Goal: Task Accomplishment & Management: Use online tool/utility

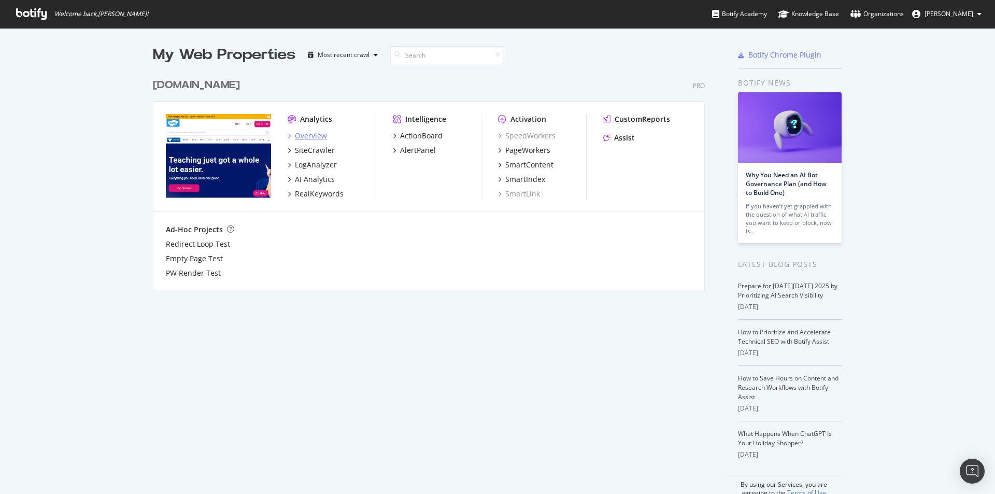
scroll to position [486, 979]
click at [301, 135] on div "Overview" at bounding box center [311, 136] width 32 height 10
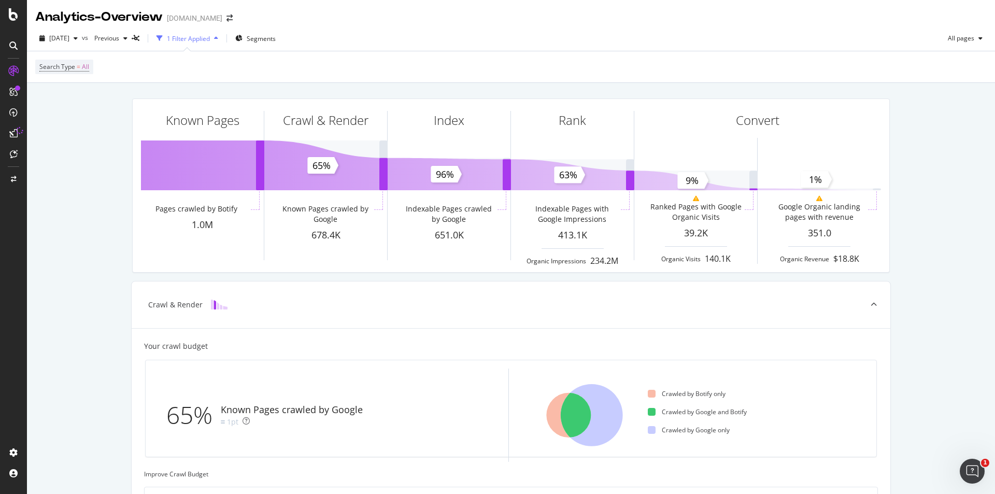
click at [11, 73] on icon at bounding box center [13, 71] width 10 height 10
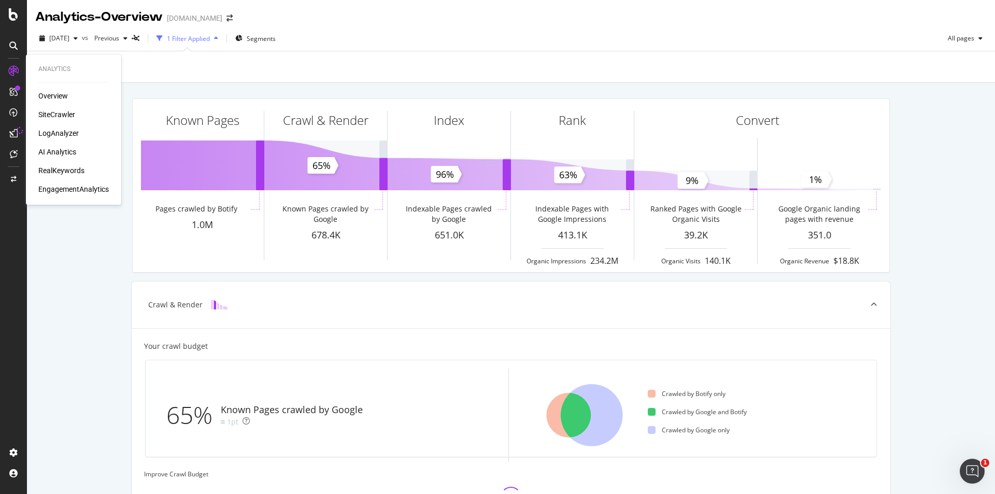
click at [50, 94] on div "Overview" at bounding box center [53, 96] width 30 height 10
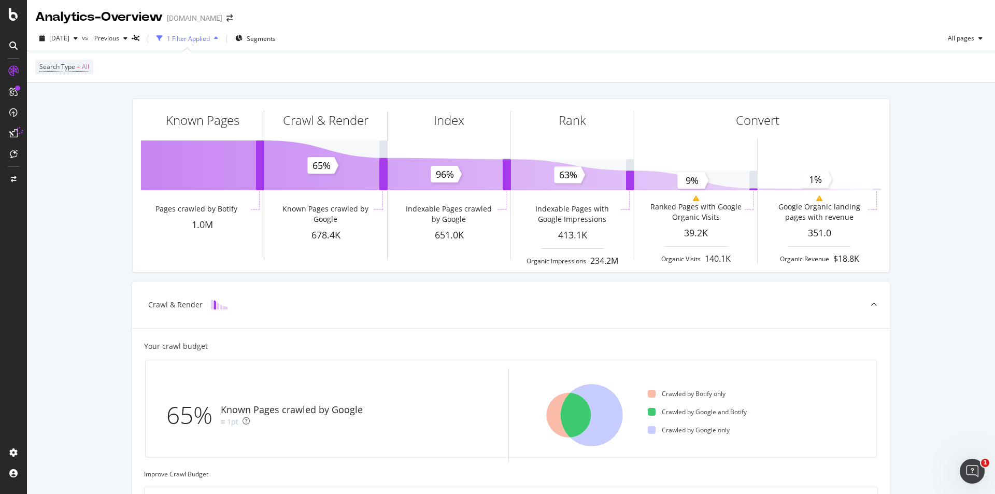
click at [16, 44] on icon at bounding box center [13, 45] width 8 height 8
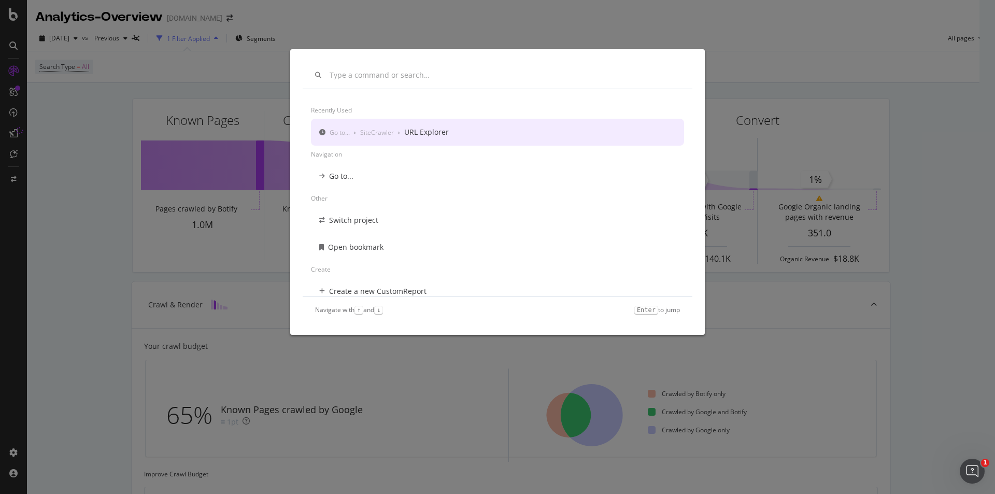
click at [336, 73] on input "modal" at bounding box center [504, 75] width 350 height 9
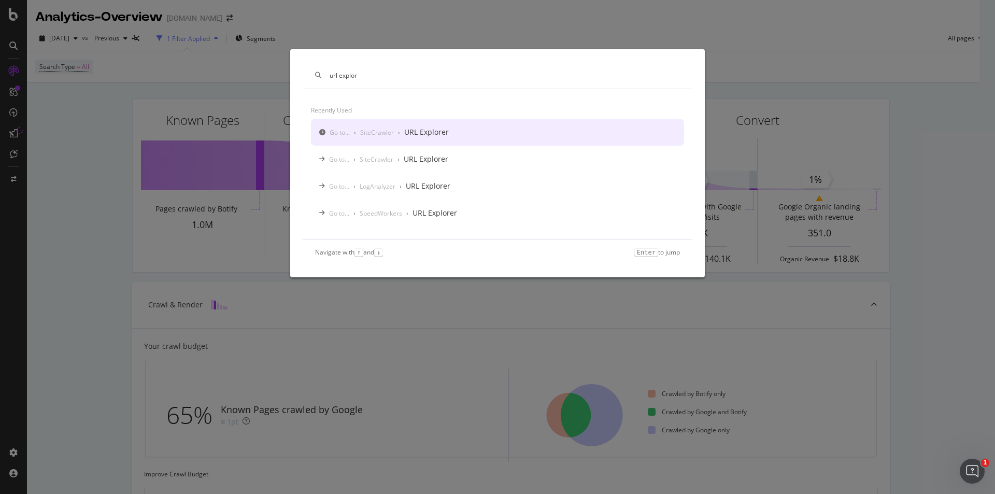
type input "url explor"
click at [448, 127] on div "Go to... › SiteCrawler › URL Explorer" at bounding box center [497, 132] width 373 height 27
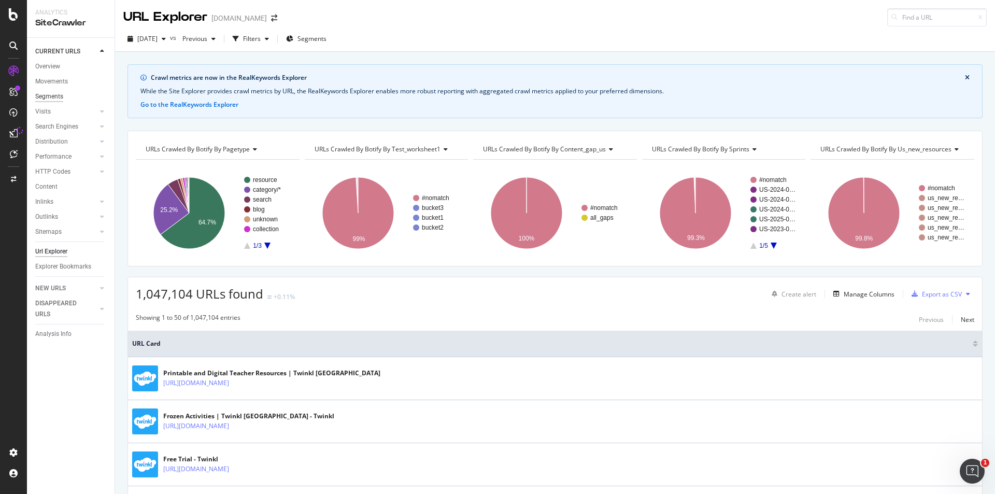
click at [62, 94] on div "Segments" at bounding box center [49, 96] width 28 height 11
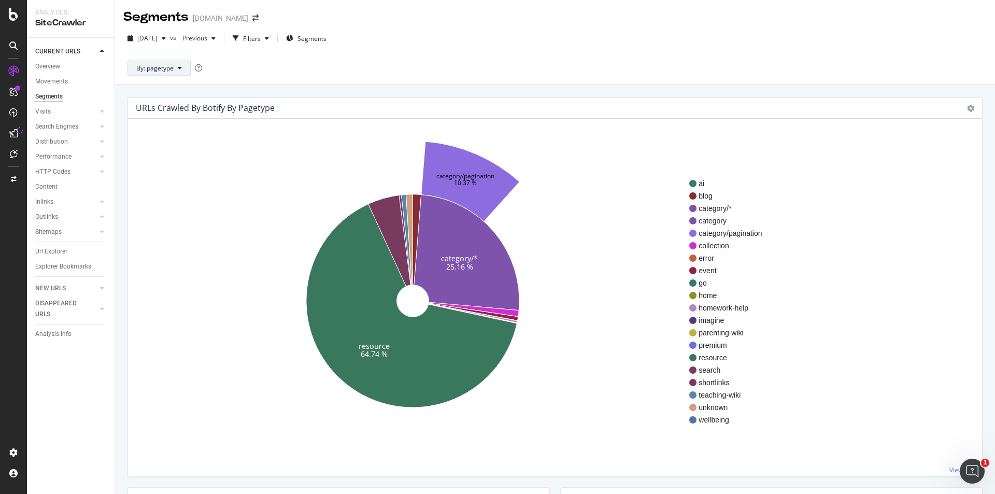
click at [178, 68] on icon at bounding box center [180, 68] width 4 height 6
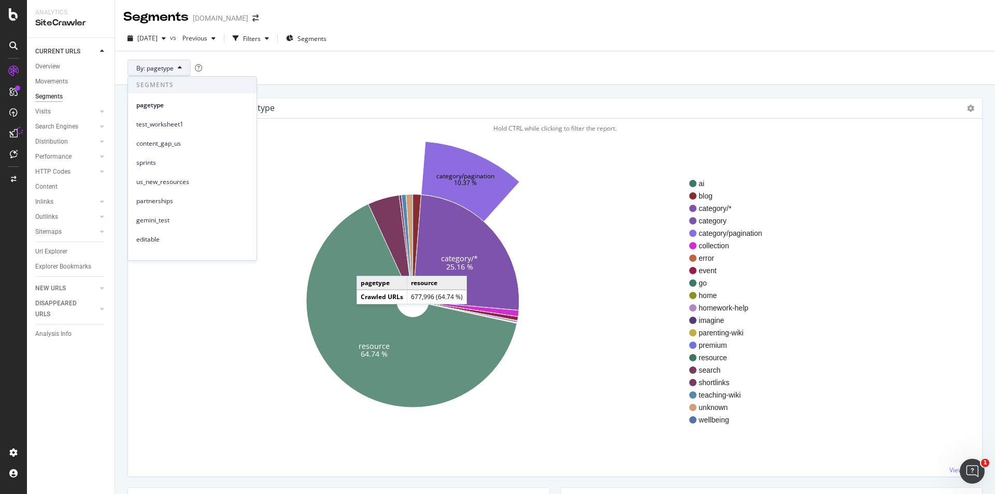
click at [367, 265] on icon at bounding box center [411, 306] width 211 height 204
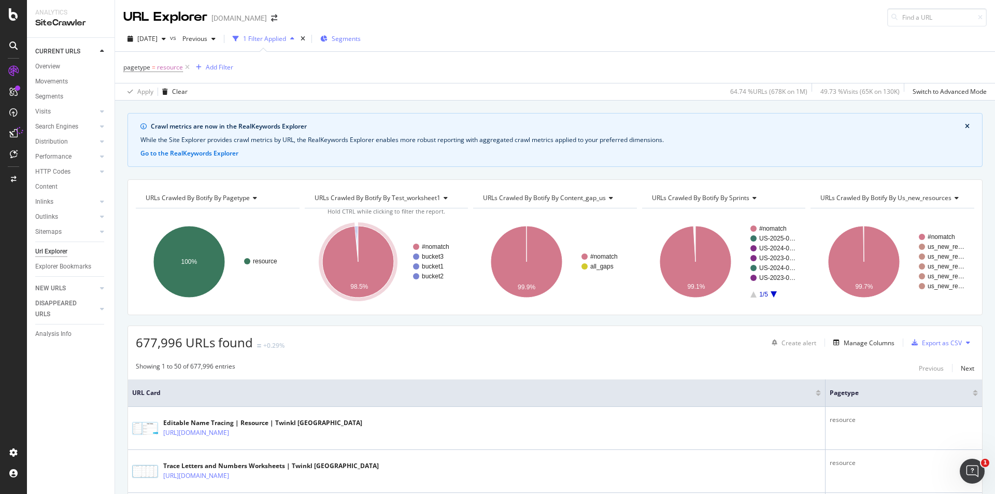
click at [358, 36] on span "Segments" at bounding box center [346, 38] width 29 height 9
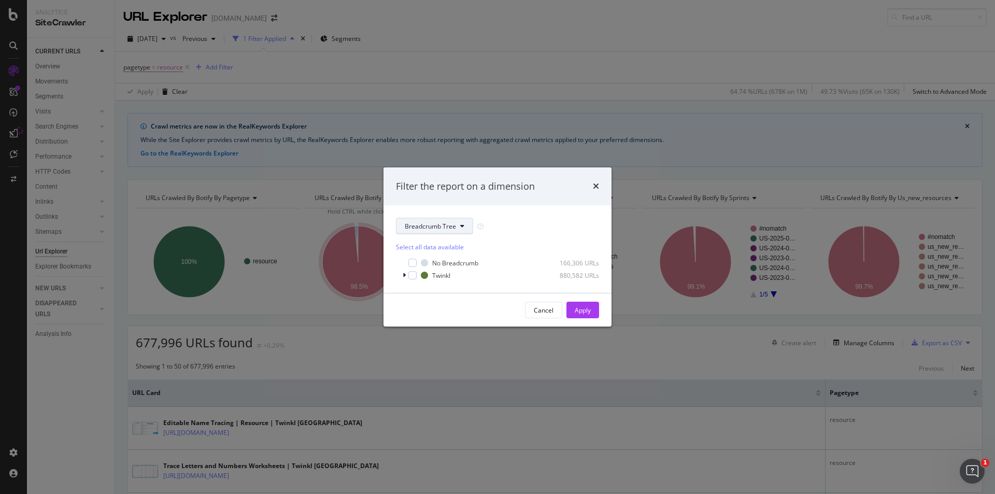
click at [436, 228] on span "Breadcrumb Tree" at bounding box center [430, 226] width 51 height 9
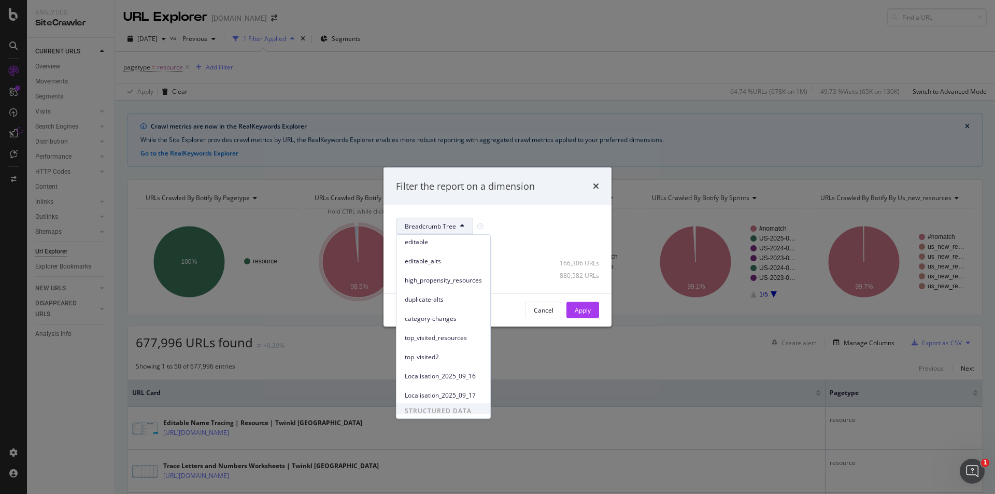
scroll to position [180, 0]
click at [598, 185] on icon "times" at bounding box center [596, 186] width 6 height 8
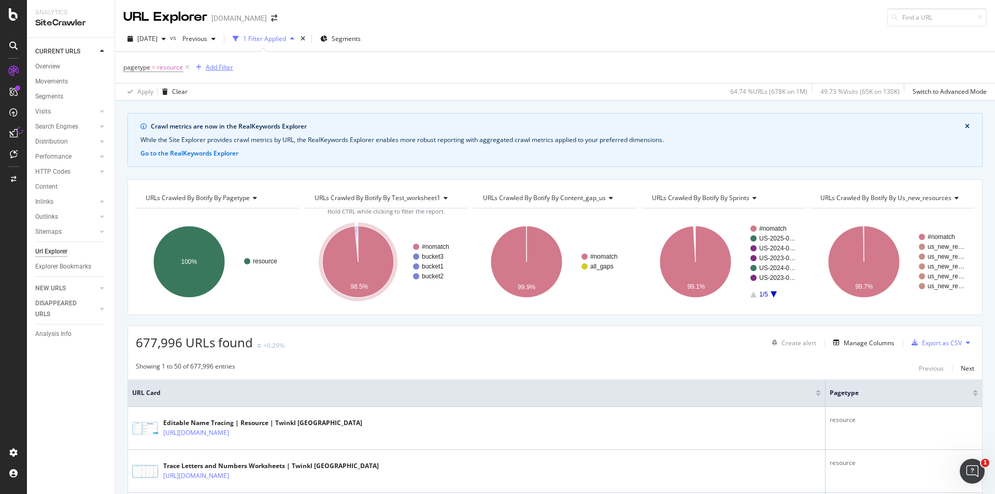
click at [208, 64] on div "Add Filter" at bounding box center [219, 67] width 27 height 9
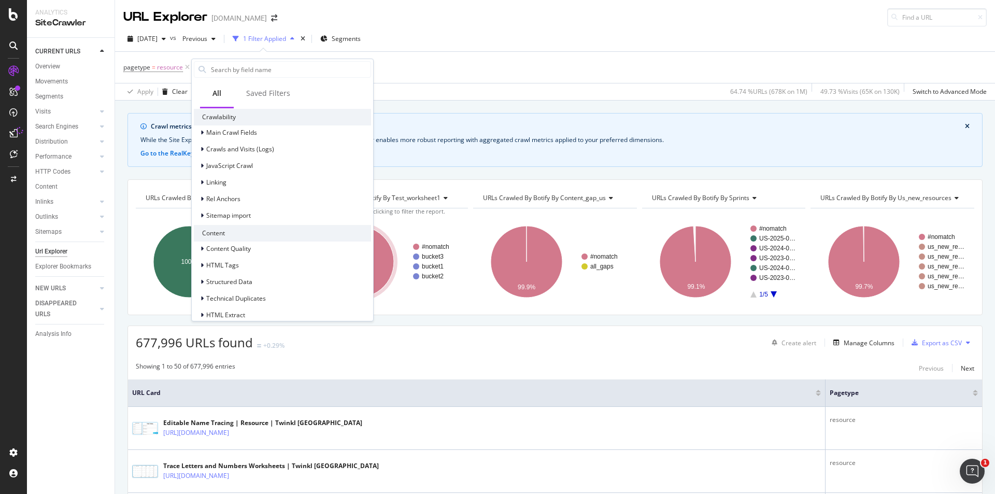
scroll to position [389, 0]
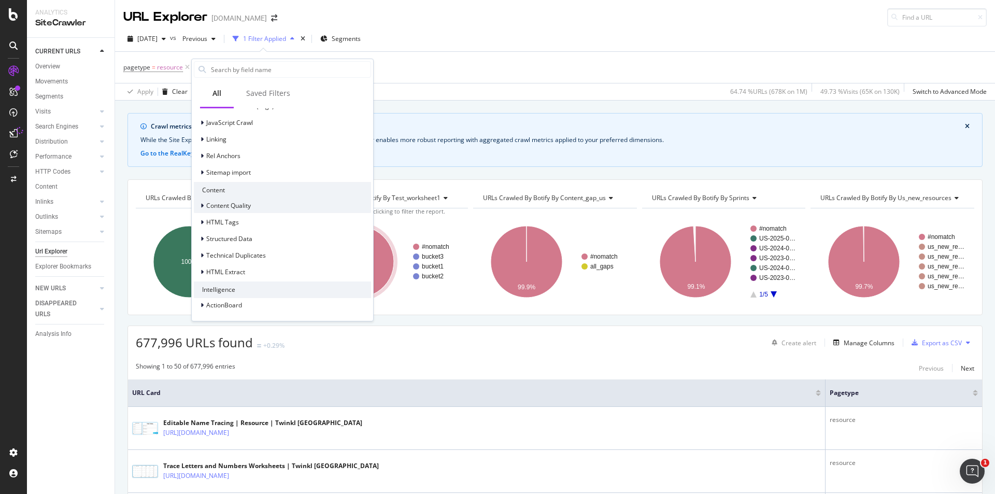
click at [204, 206] on div at bounding box center [203, 205] width 6 height 10
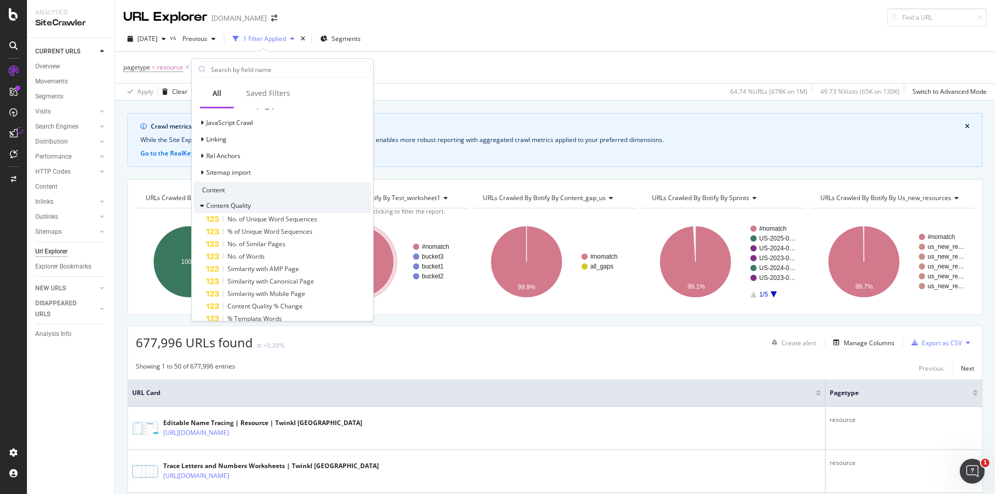
click at [204, 206] on div at bounding box center [203, 205] width 6 height 10
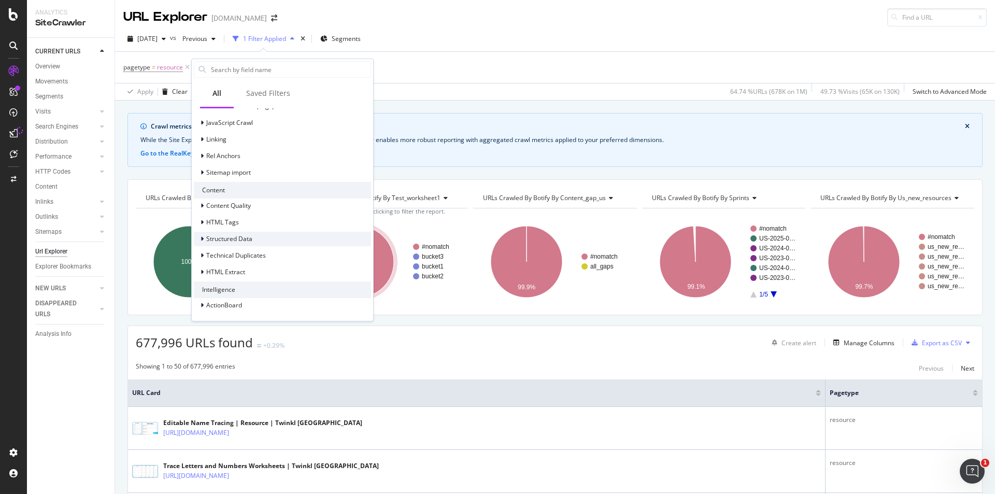
click at [203, 240] on icon at bounding box center [201, 239] width 3 height 6
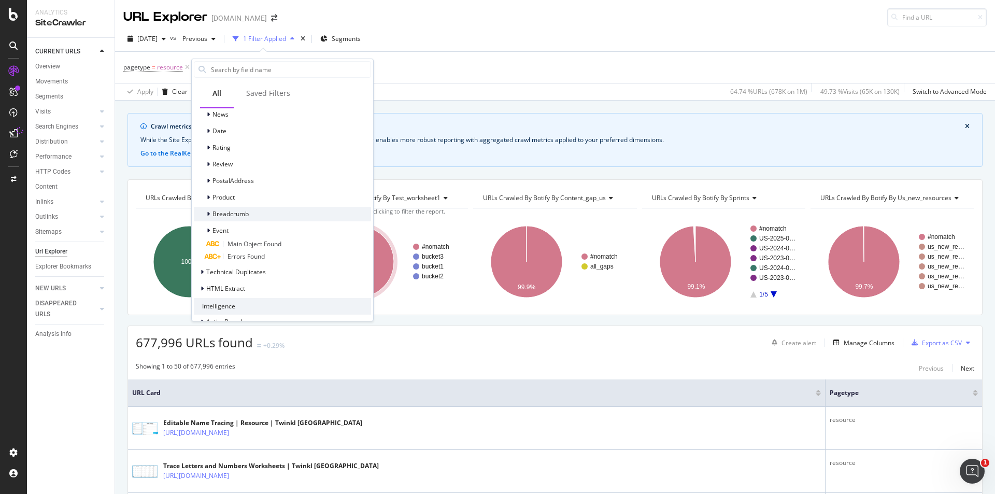
scroll to position [492, 0]
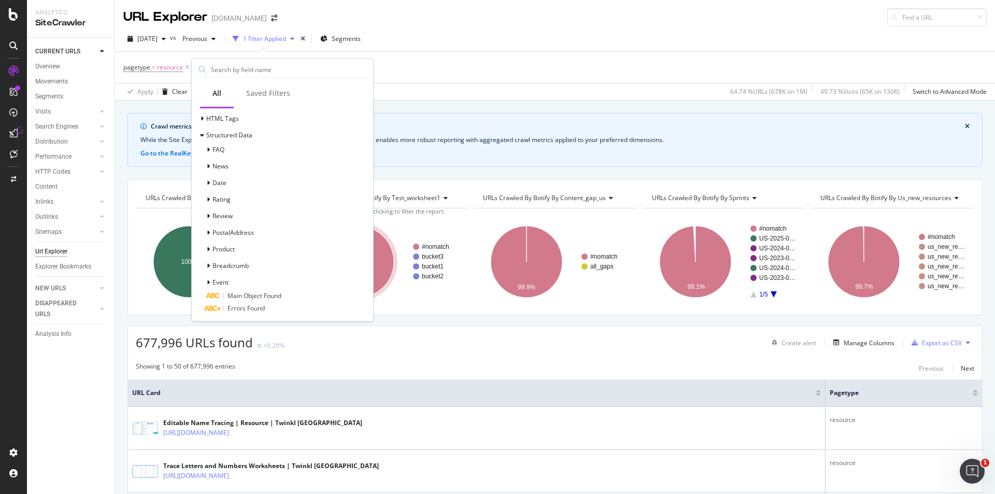
click at [633, 106] on div "Crawl metrics are now in the RealKeywords Explorer While the Site Explorer prov…" at bounding box center [555, 112] width 880 height 25
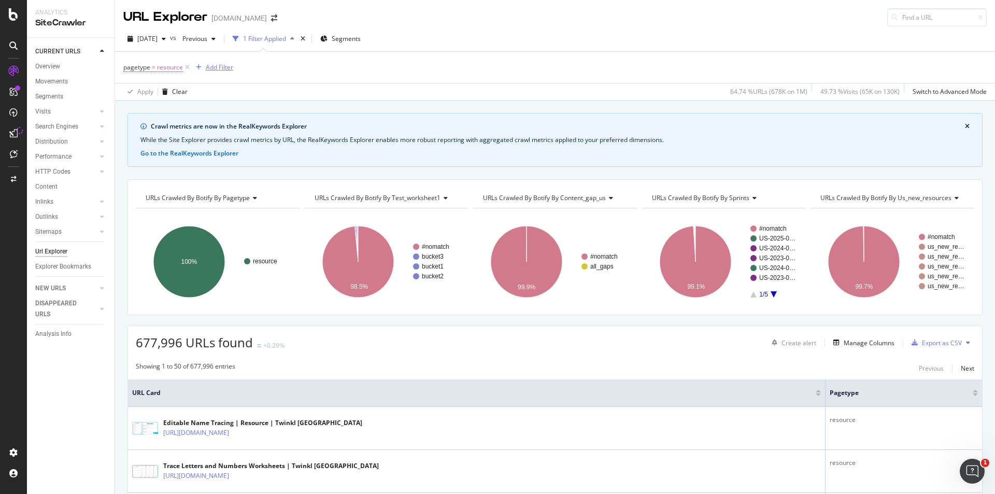
click at [225, 69] on div "Add Filter" at bounding box center [219, 67] width 27 height 9
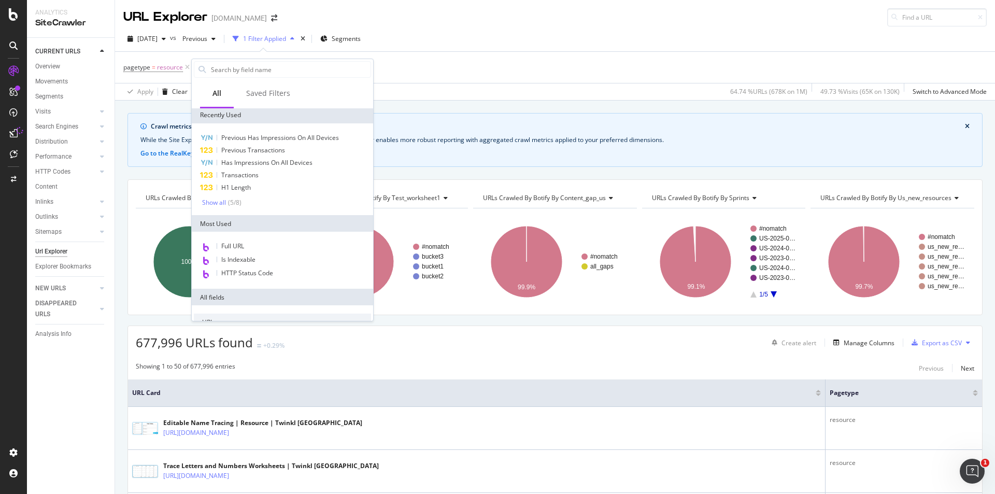
scroll to position [0, 0]
click at [247, 70] on input "text" at bounding box center [290, 70] width 161 height 16
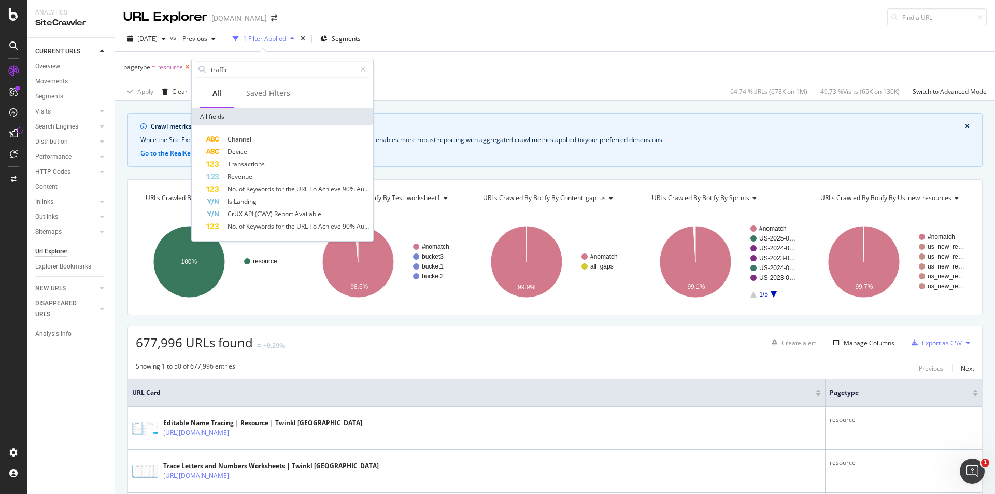
drag, startPoint x: 247, startPoint y: 70, endPoint x: 190, endPoint y: 72, distance: 57.0
click at [190, 72] on body "Analytics SiteCrawler CURRENT URLS Overview Movements Segments Visits Analysis …" at bounding box center [497, 247] width 995 height 494
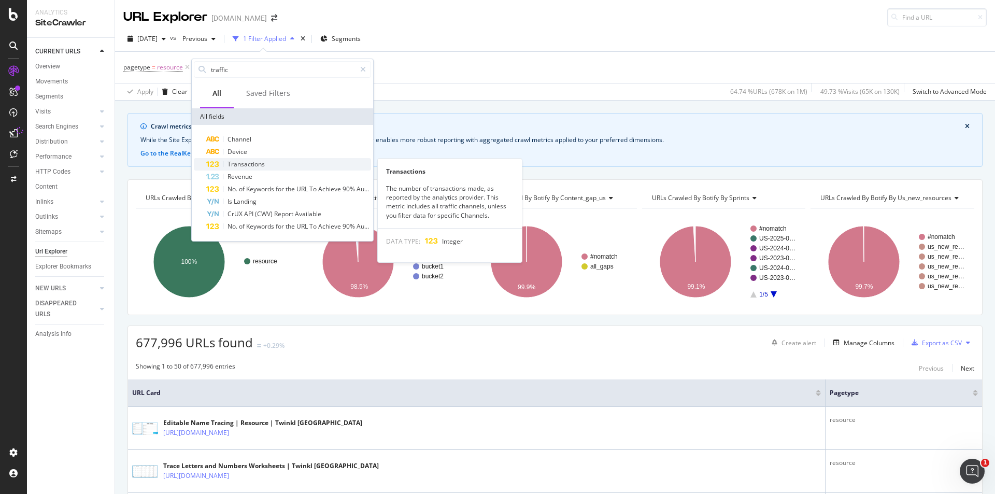
type input "traffic"
click at [232, 165] on span "Transactions" at bounding box center [245, 164] width 37 height 9
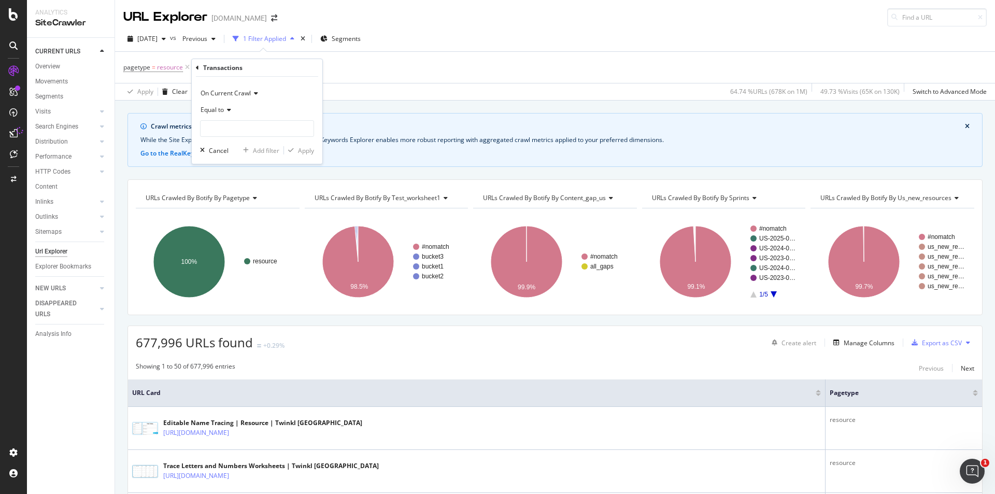
click at [220, 108] on span "Equal to" at bounding box center [211, 109] width 23 height 9
click at [304, 107] on div "Equal to" at bounding box center [257, 110] width 114 height 17
click at [289, 135] on input "number" at bounding box center [257, 128] width 114 height 17
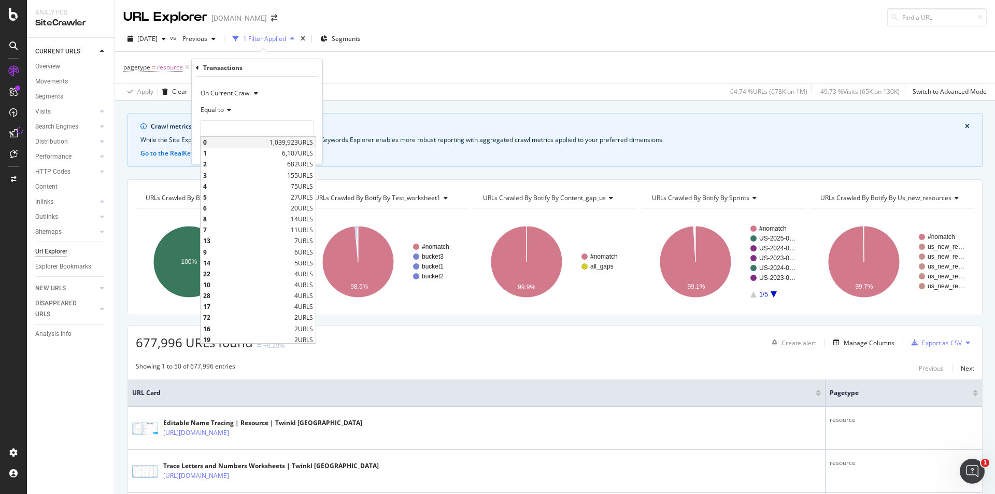
click at [238, 141] on span "0" at bounding box center [235, 142] width 64 height 9
type input "0"
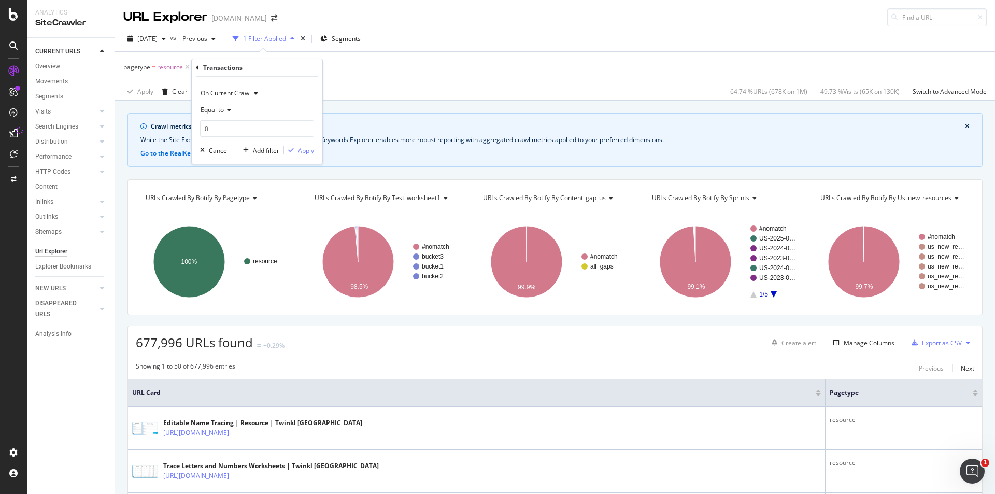
click at [197, 67] on icon at bounding box center [197, 68] width 3 height 6
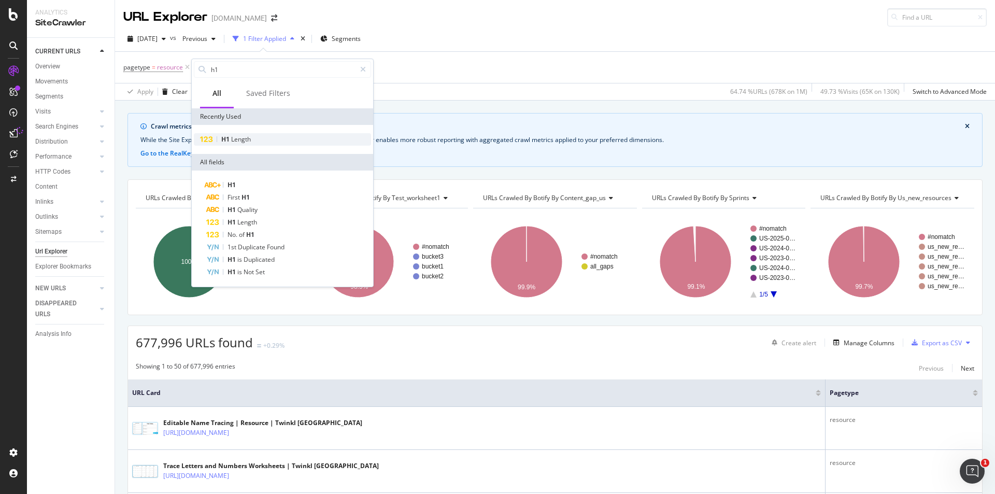
type input "h1"
click at [228, 145] on div "H1 Length" at bounding box center [282, 139] width 177 height 12
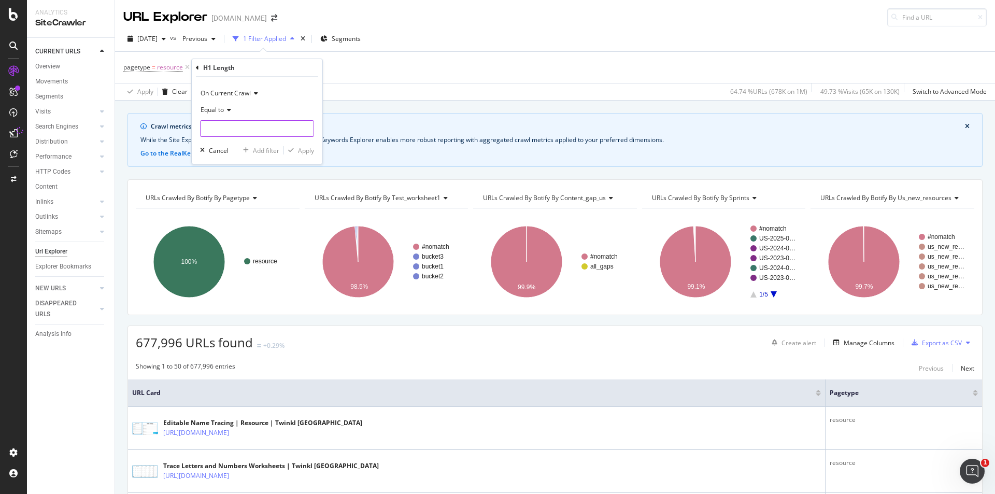
click at [242, 130] on input "number" at bounding box center [257, 128] width 114 height 17
click at [222, 110] on span "Equal to" at bounding box center [211, 109] width 23 height 9
click at [245, 184] on div "Greater than" at bounding box center [258, 184] width 111 height 13
click at [250, 131] on input "number" at bounding box center [257, 128] width 114 height 17
type input "70"
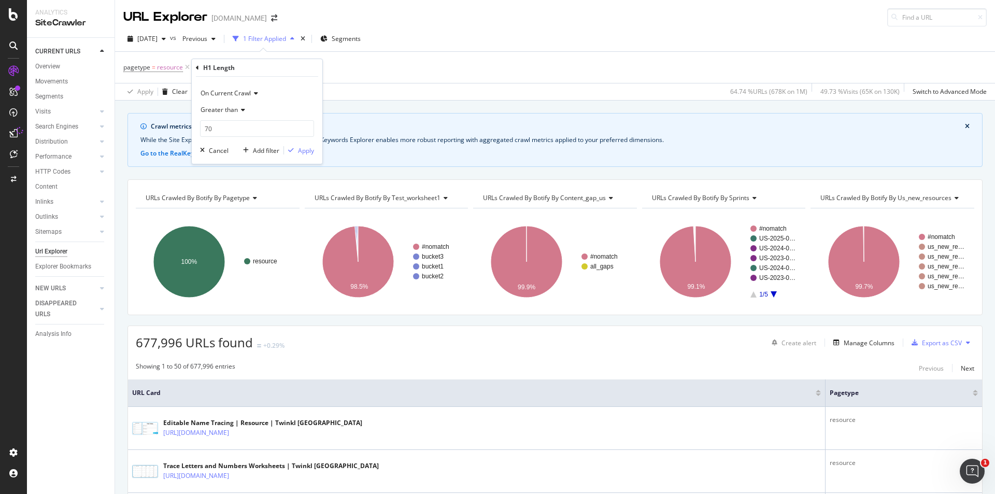
click at [296, 157] on div "On Current Crawl Greater than 70 Cancel Add filter Apply" at bounding box center [257, 120] width 131 height 87
click at [301, 154] on div "Apply" at bounding box center [306, 150] width 16 height 9
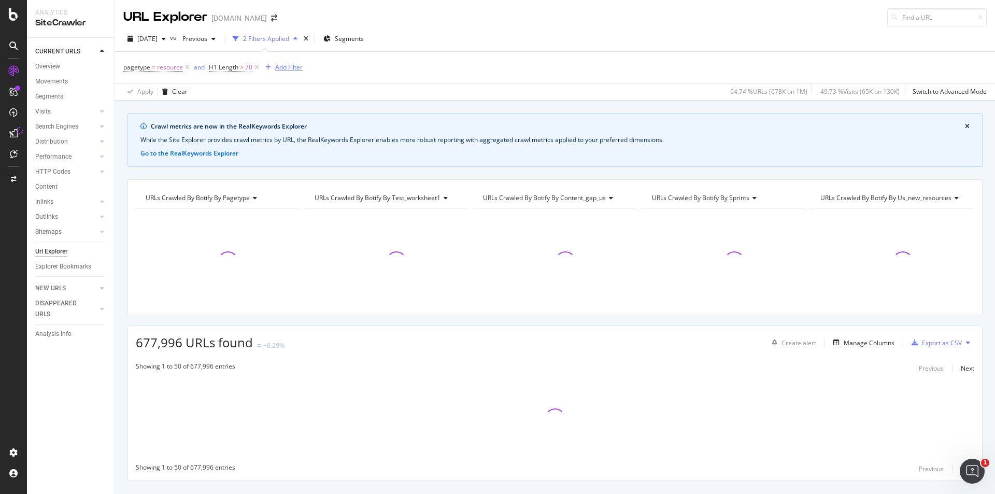
click at [277, 71] on div "Add Filter" at bounding box center [288, 67] width 27 height 9
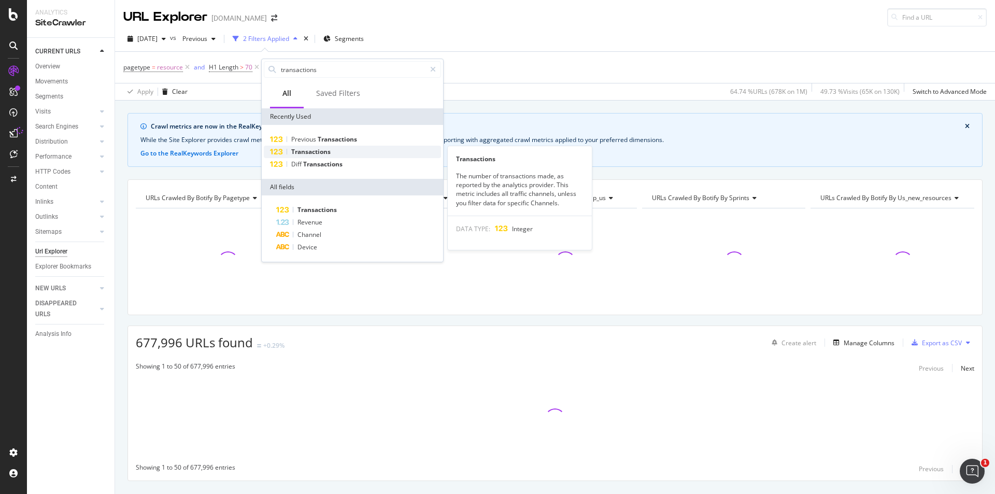
type input "transactions"
click at [320, 152] on span "Transactions" at bounding box center [310, 151] width 39 height 9
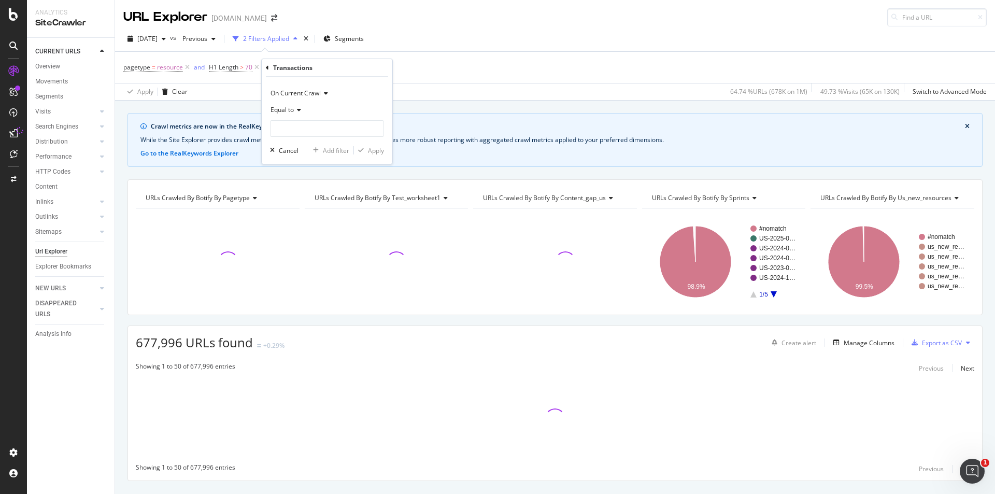
click at [297, 109] on icon at bounding box center [297, 110] width 7 height 6
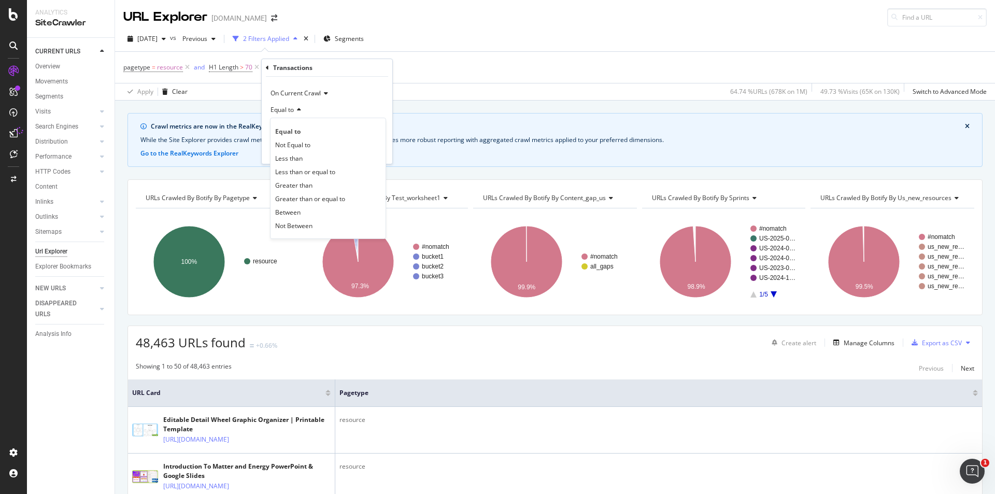
click at [369, 106] on div "Equal to" at bounding box center [327, 110] width 114 height 17
click at [338, 130] on input "number" at bounding box center [327, 128] width 114 height 17
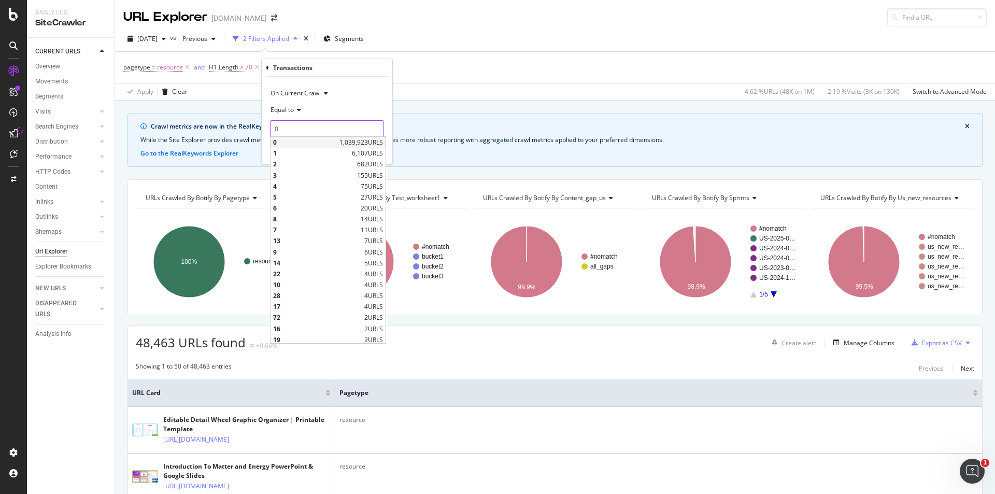
type input "0"
click at [316, 146] on span "0" at bounding box center [305, 142] width 64 height 9
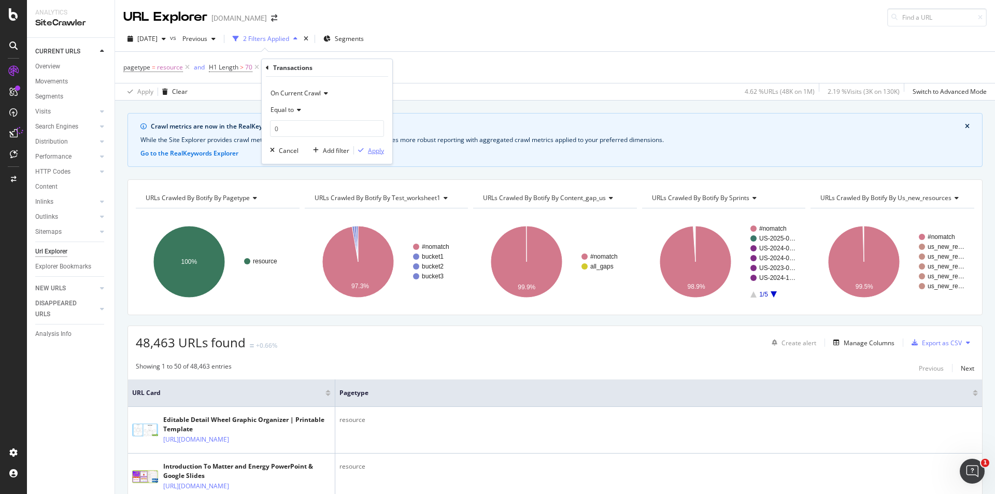
click at [368, 150] on div "Apply" at bounding box center [376, 150] width 16 height 9
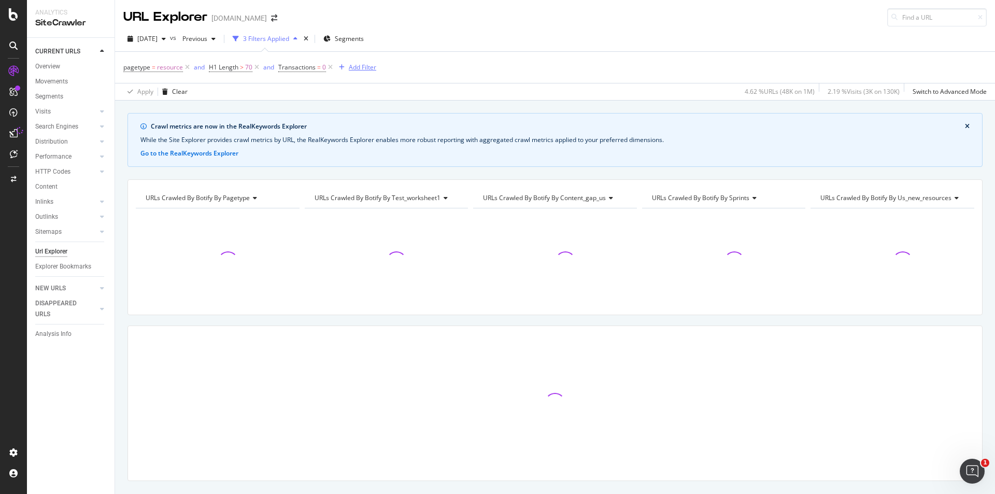
click at [361, 68] on div "Add Filter" at bounding box center [362, 67] width 27 height 9
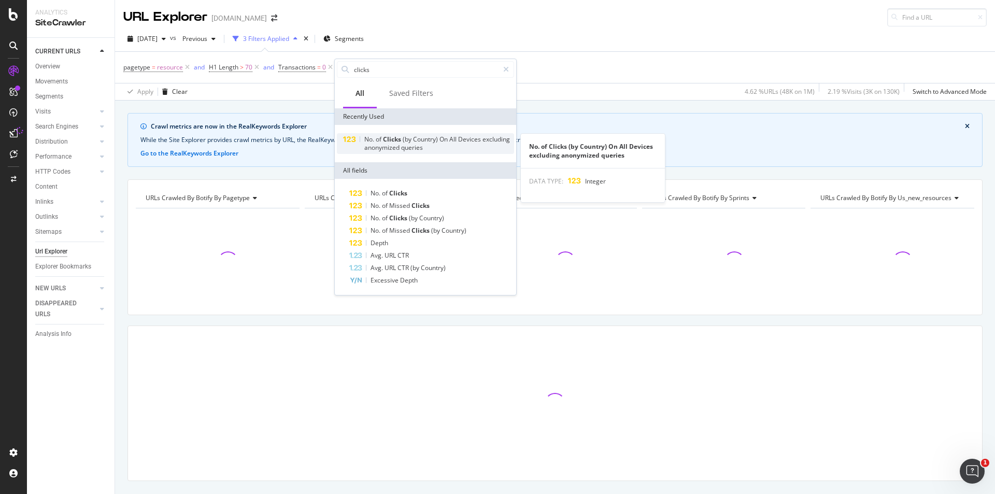
type input "clicks"
click at [397, 141] on span "Clicks" at bounding box center [393, 139] width 20 height 9
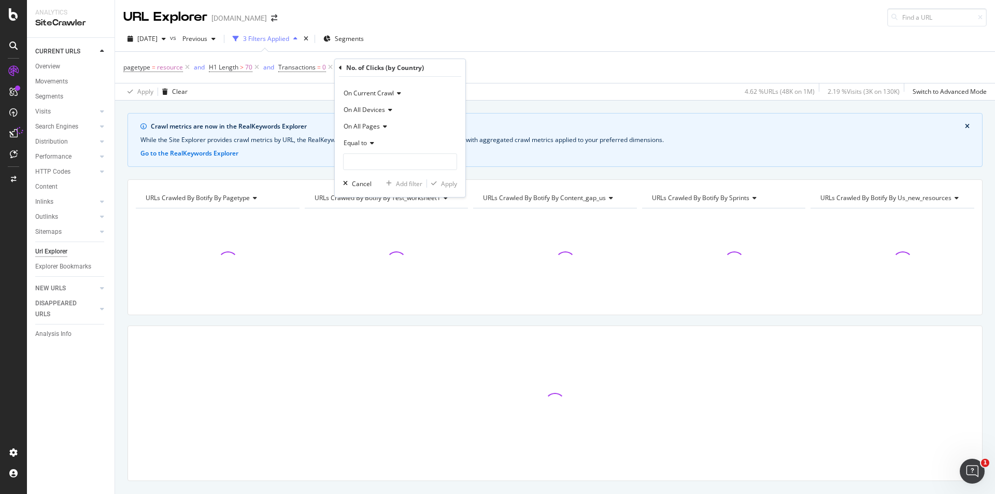
click at [368, 137] on div "Equal to" at bounding box center [400, 143] width 114 height 17
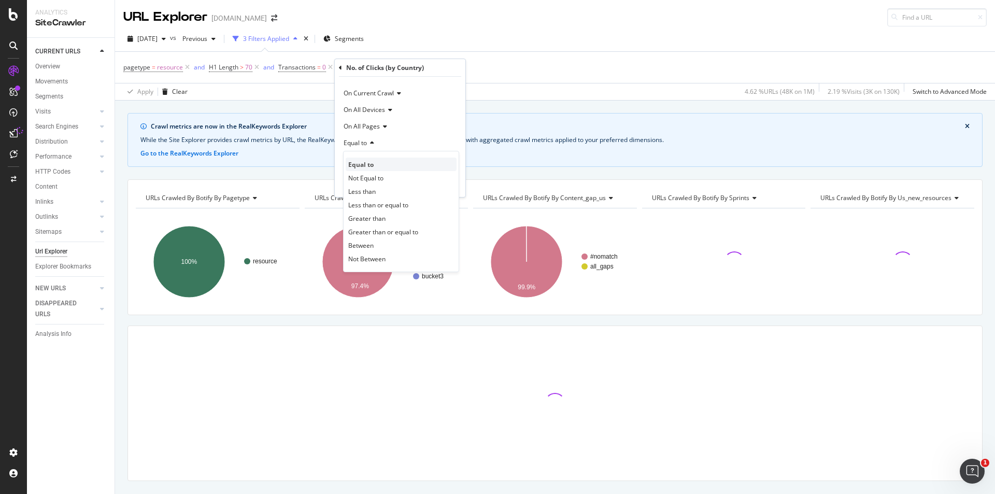
click at [365, 163] on span "Equal to" at bounding box center [360, 164] width 25 height 9
click at [371, 156] on input "number" at bounding box center [400, 161] width 114 height 17
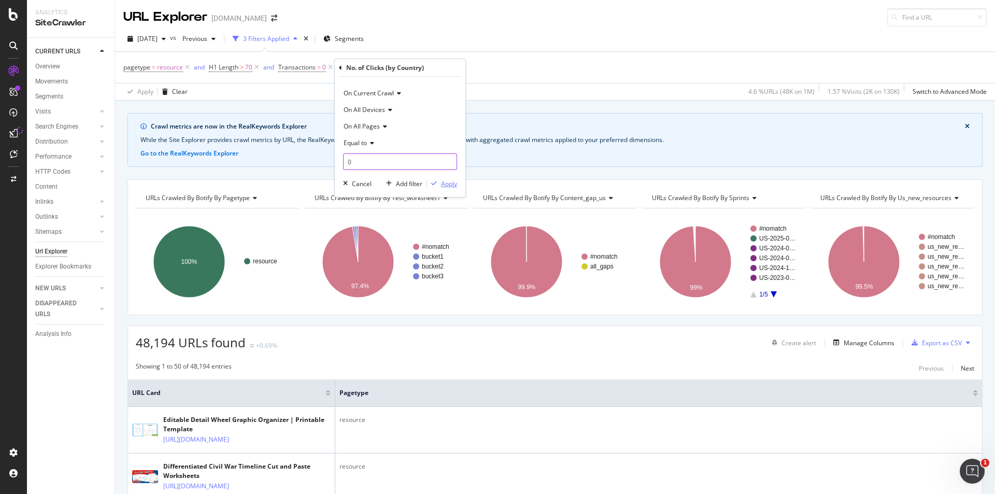
type input "0"
click at [445, 189] on button "Apply" at bounding box center [442, 183] width 30 height 10
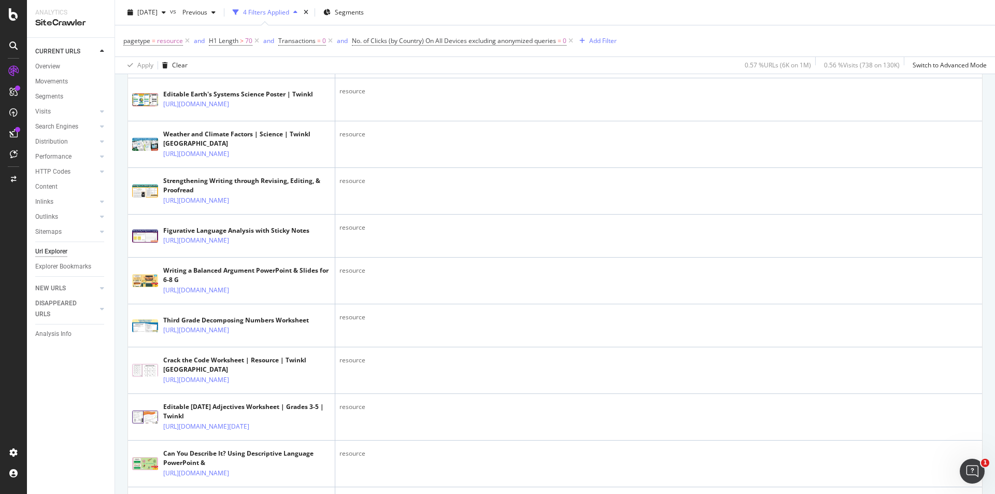
scroll to position [2228, 0]
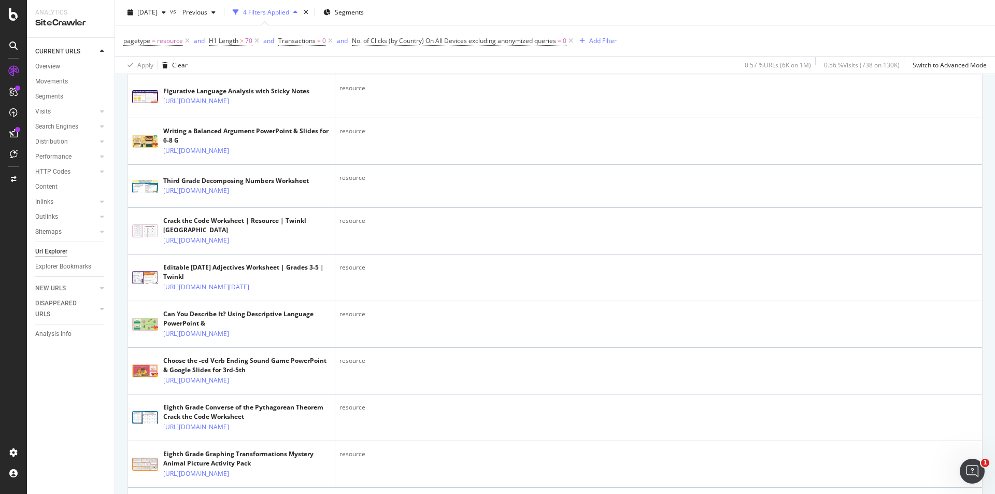
drag, startPoint x: 56, startPoint y: 411, endPoint x: 96, endPoint y: 408, distance: 40.5
click at [81, 389] on div "CURRENT URLS Overview Movements Segments Visits Analysis Orphan URLs Search Eng…" at bounding box center [71, 266] width 88 height 456
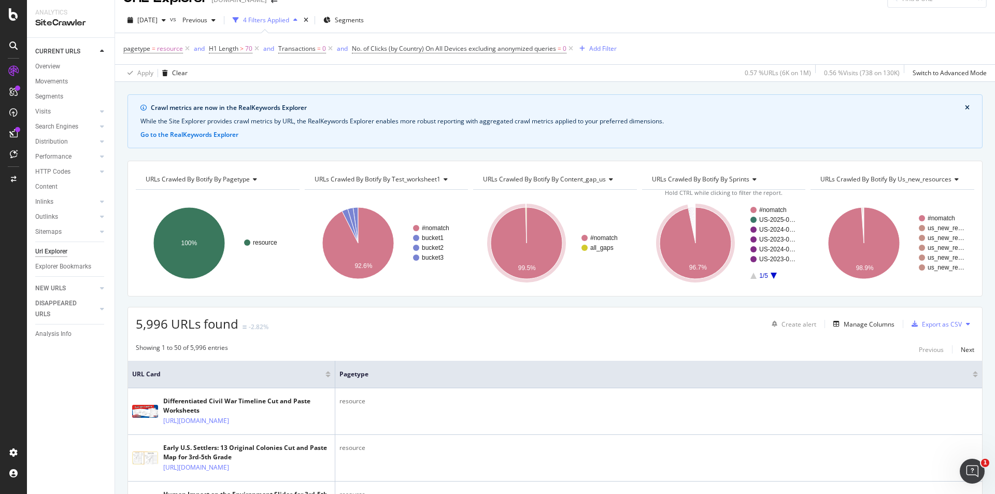
scroll to position [0, 0]
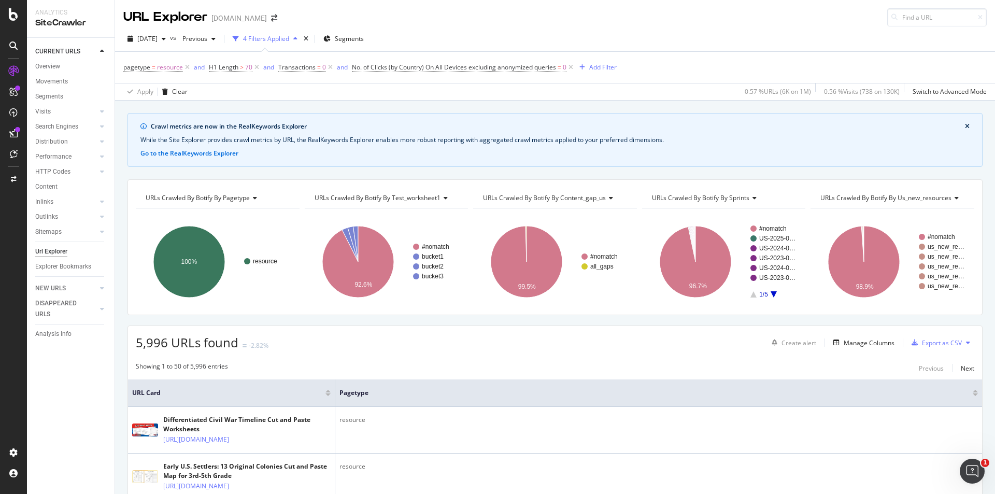
click at [964, 342] on button at bounding box center [967, 342] width 12 height 17
click at [843, 343] on div "Manage Columns" at bounding box center [868, 342] width 51 height 9
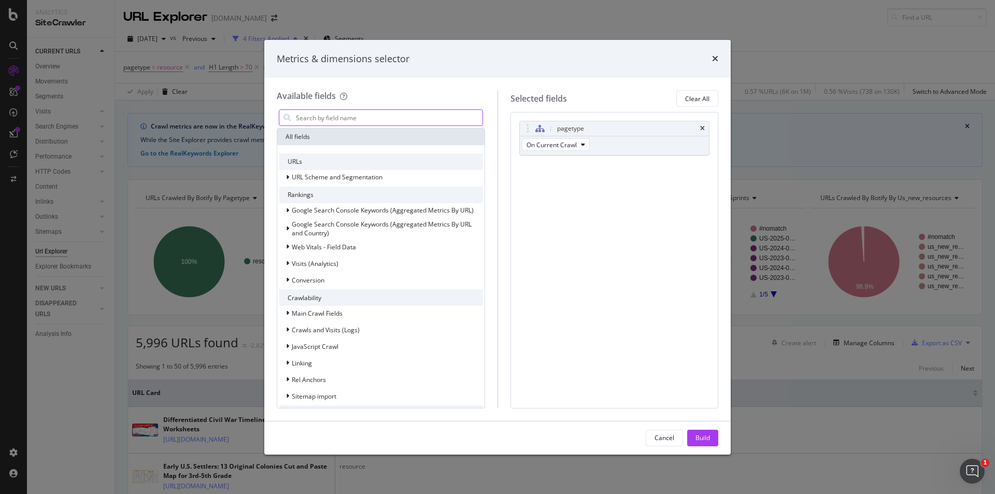
click at [388, 117] on input "modal" at bounding box center [389, 118] width 188 height 16
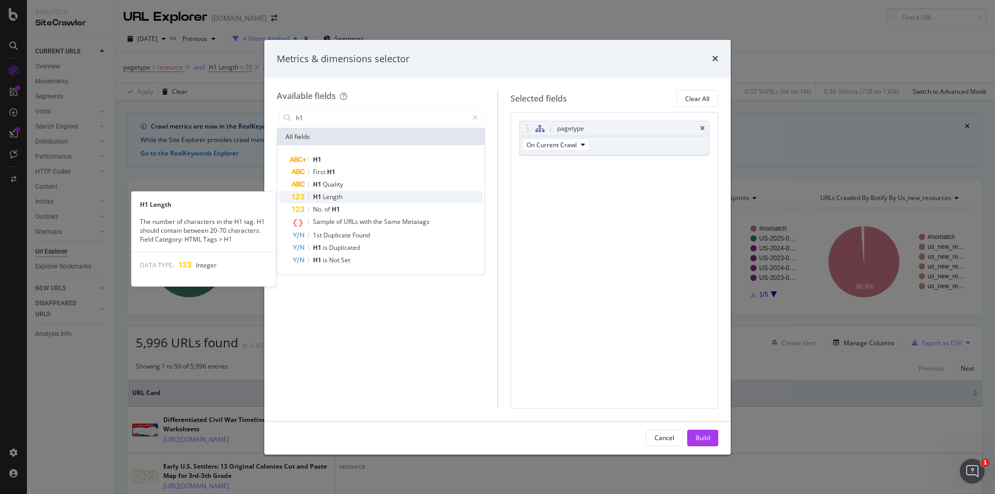
type input "h1"
click at [356, 196] on div "H1 Length" at bounding box center [387, 197] width 191 height 12
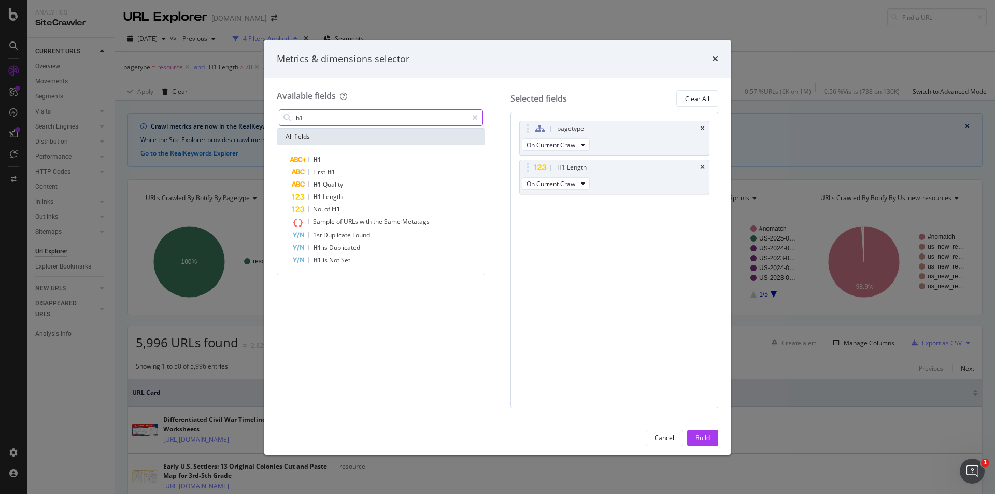
click at [372, 120] on input "h1" at bounding box center [381, 118] width 173 height 16
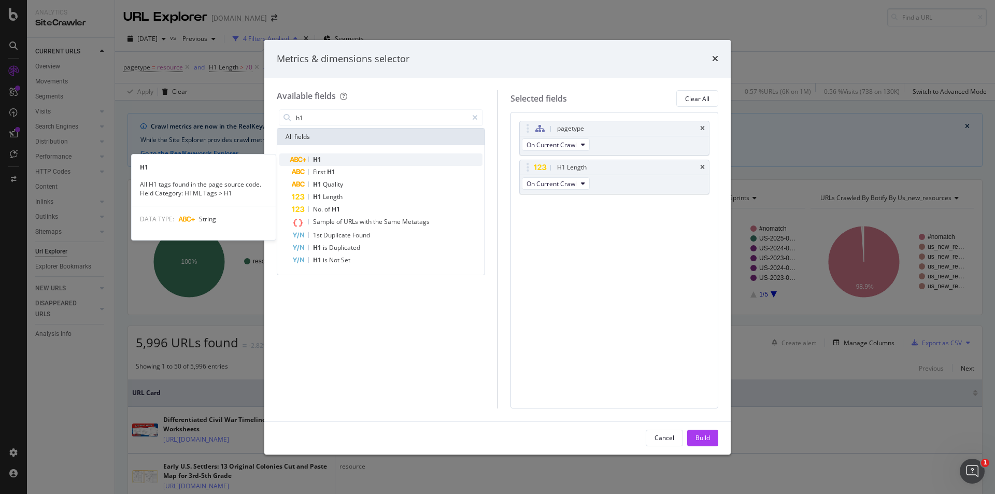
click at [325, 158] on div "H1" at bounding box center [387, 159] width 191 height 12
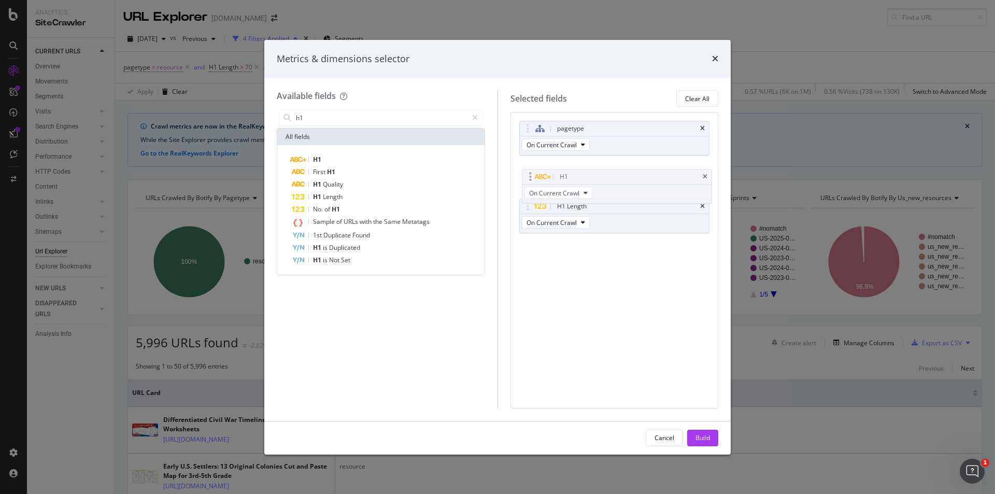
drag, startPoint x: 613, startPoint y: 210, endPoint x: 616, endPoint y: 175, distance: 35.4
click at [616, 175] on body "Analytics SiteCrawler CURRENT URLS Overview Movements Segments Visits Analysis …" at bounding box center [497, 247] width 995 height 494
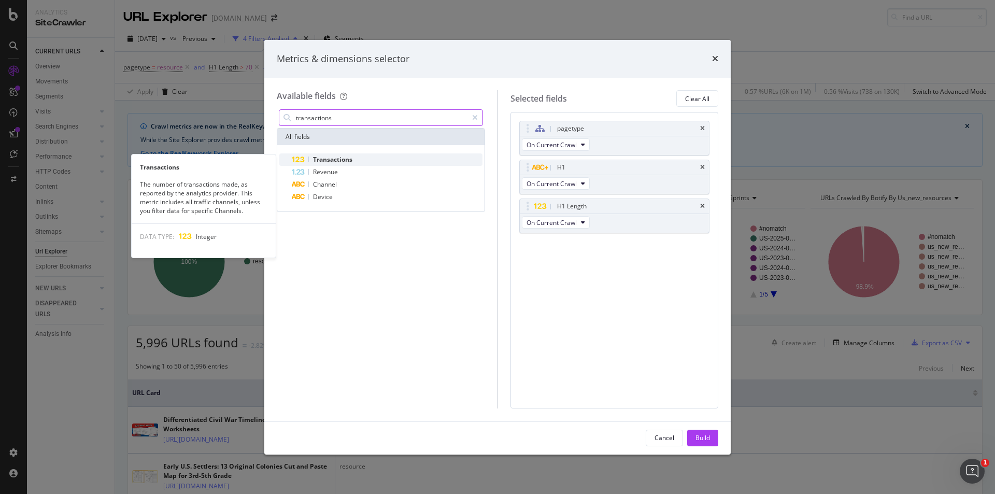
type input "transactions"
click at [314, 157] on span "Transactions" at bounding box center [332, 159] width 39 height 9
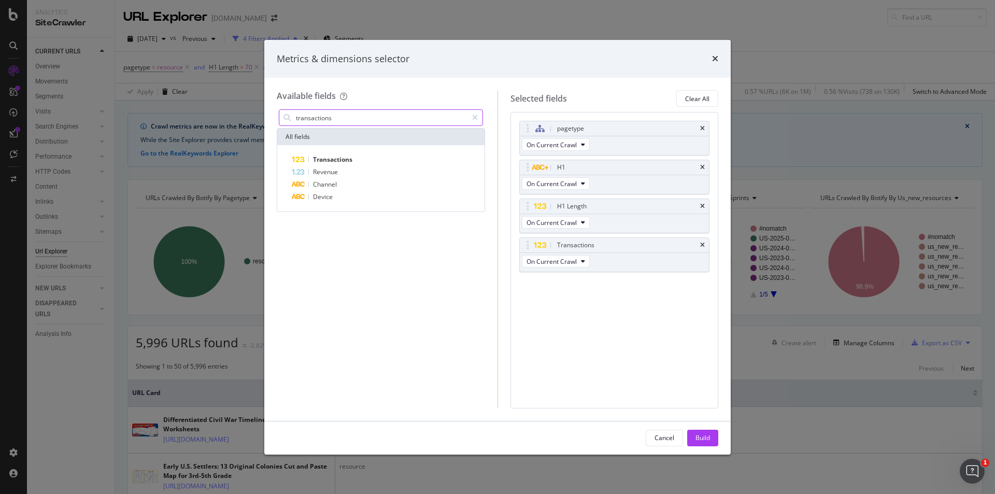
click at [354, 123] on input "transactions" at bounding box center [381, 118] width 173 height 16
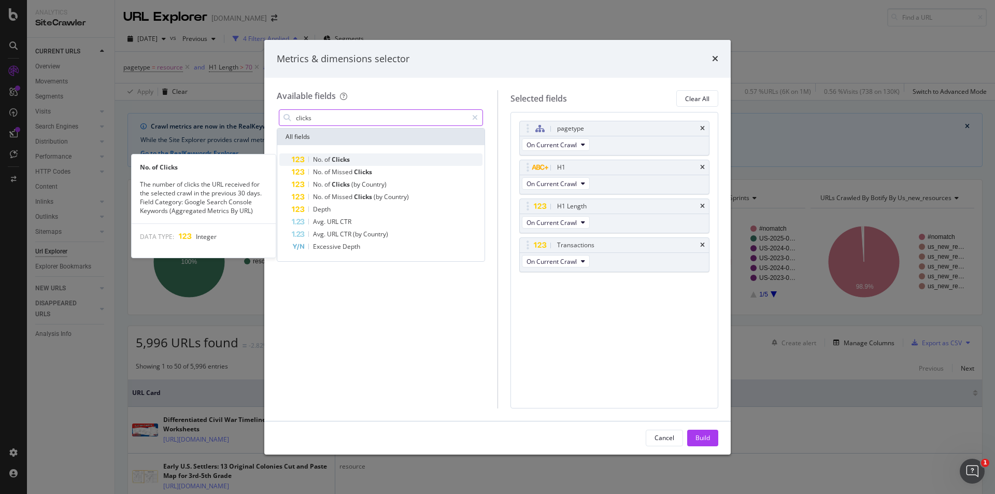
type input "clicks"
click at [365, 159] on div "No. of Clicks" at bounding box center [387, 159] width 191 height 12
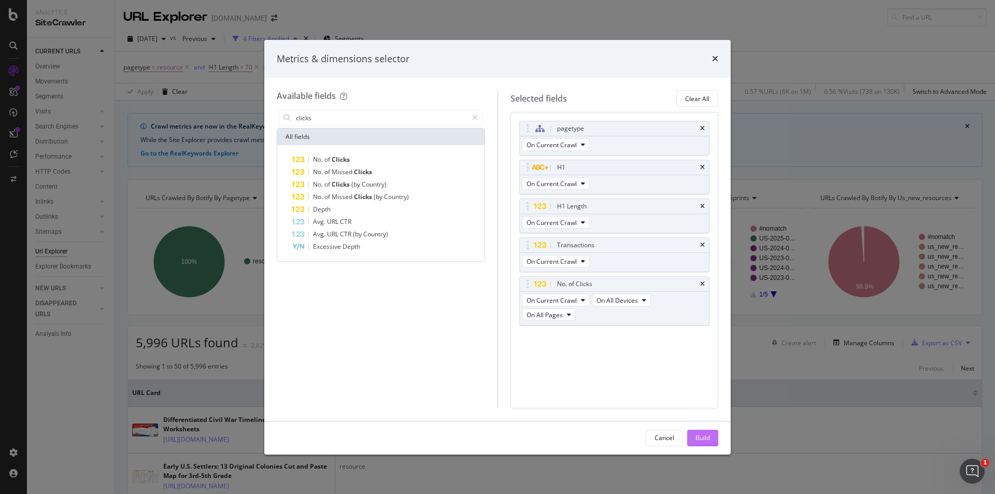
click at [712, 439] on button "Build" at bounding box center [702, 437] width 31 height 17
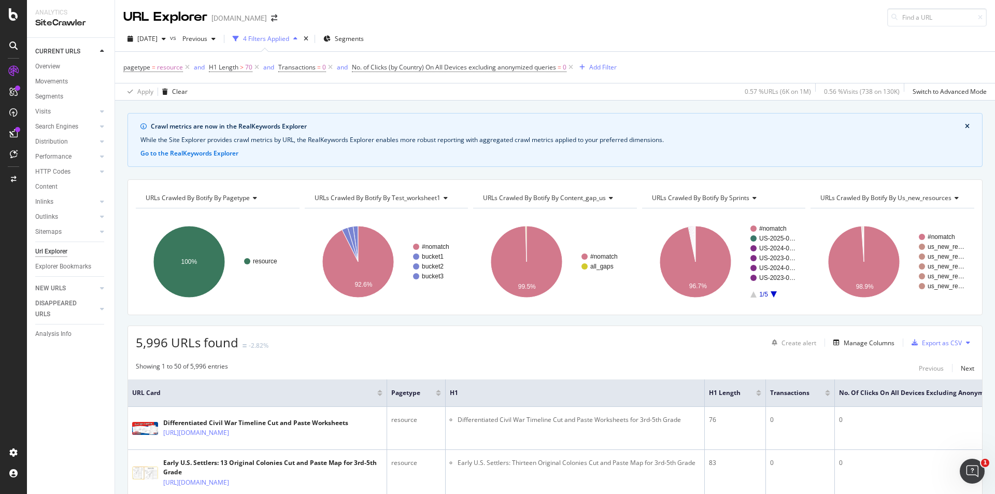
drag, startPoint x: 608, startPoint y: 469, endPoint x: 682, endPoint y: 182, distance: 296.5
click at [944, 340] on div "Export as CSV" at bounding box center [942, 342] width 40 height 9
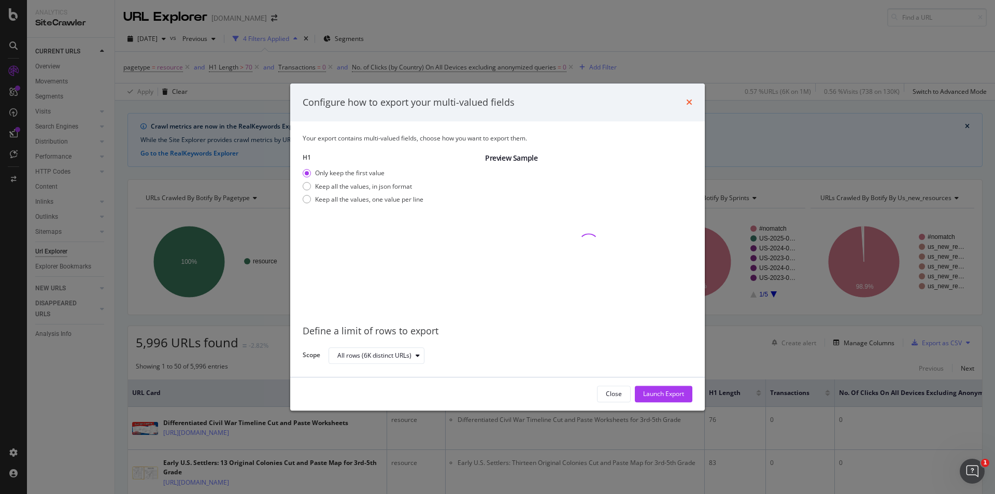
click at [690, 101] on icon "times" at bounding box center [689, 102] width 6 height 8
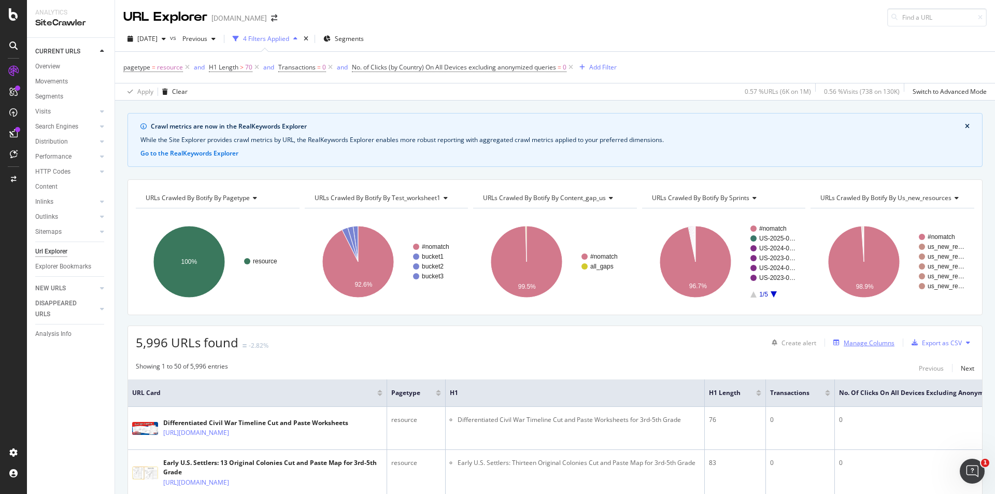
click at [856, 348] on div "Manage Columns" at bounding box center [861, 342] width 65 height 11
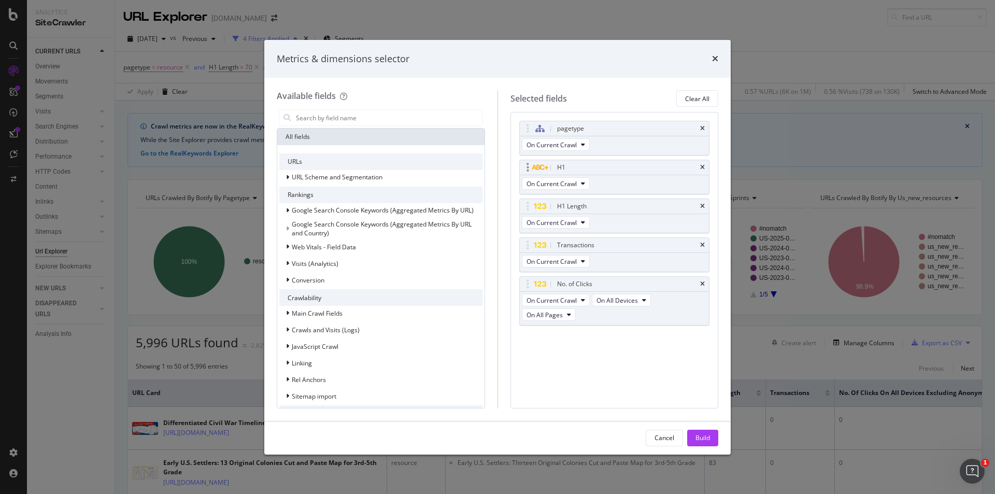
click at [571, 165] on div "H1" at bounding box center [626, 167] width 143 height 10
click at [334, 119] on input "modal" at bounding box center [389, 118] width 188 height 16
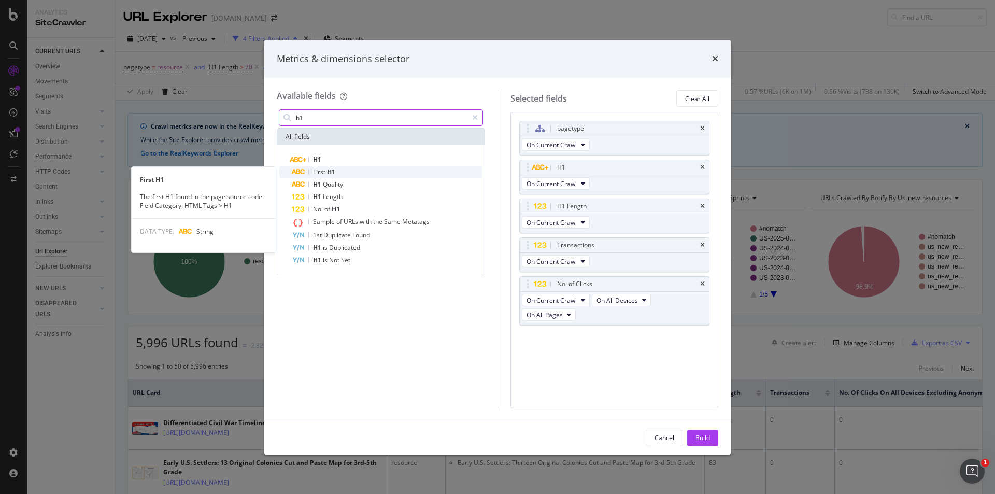
type input "h1"
click at [338, 174] on div "First H1" at bounding box center [387, 172] width 191 height 12
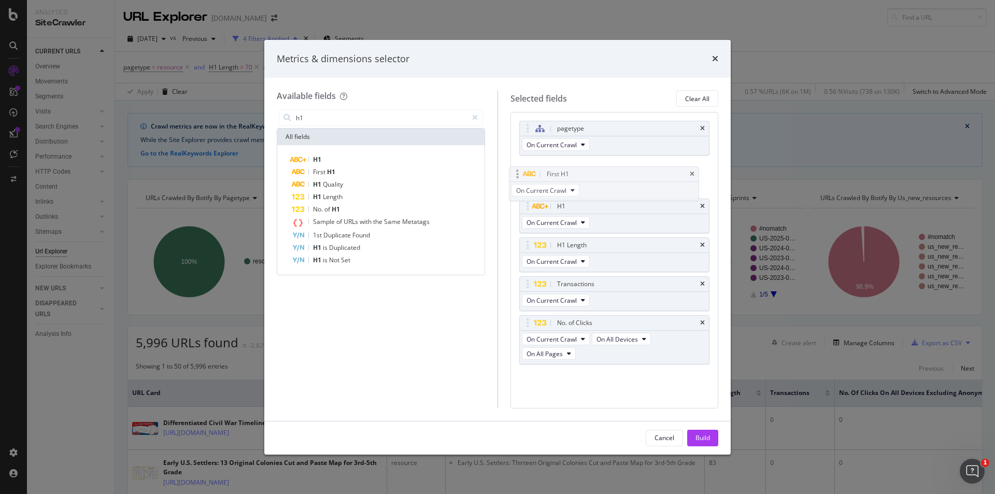
drag, startPoint x: 616, startPoint y: 336, endPoint x: 606, endPoint y: 171, distance: 164.5
click at [606, 171] on body "Analytics SiteCrawler CURRENT URLS Overview Movements Segments Visits Analysis …" at bounding box center [497, 247] width 995 height 494
click at [703, 209] on icon "times" at bounding box center [702, 206] width 5 height 6
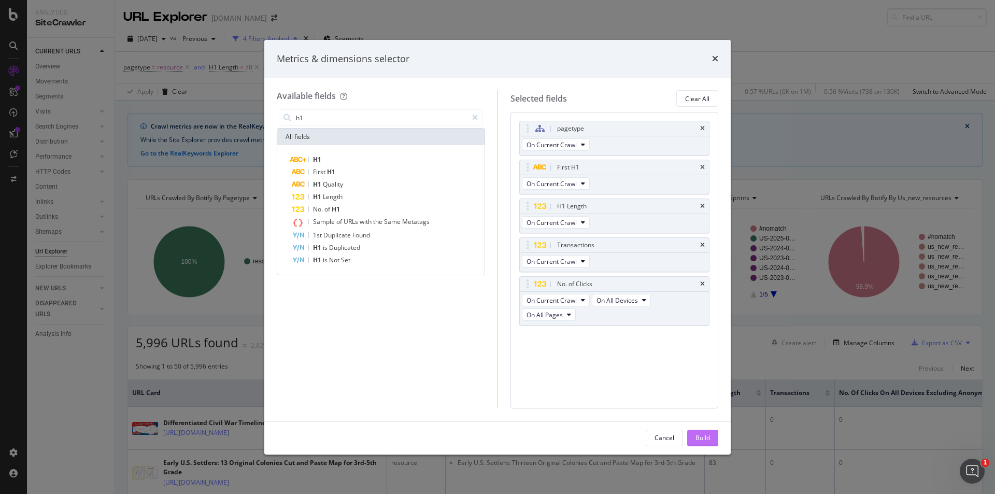
click at [703, 445] on div "Build" at bounding box center [702, 438] width 15 height 16
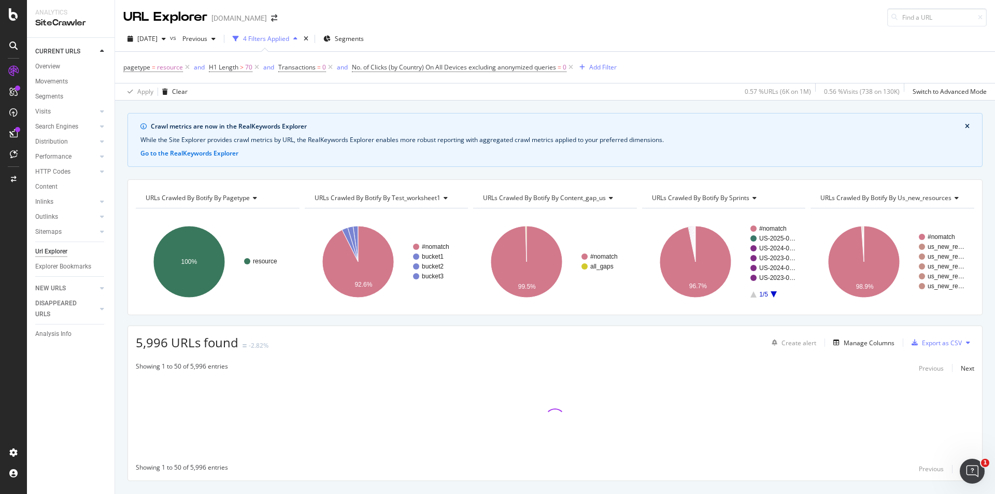
click at [705, 436] on div at bounding box center [555, 418] width 854 height 78
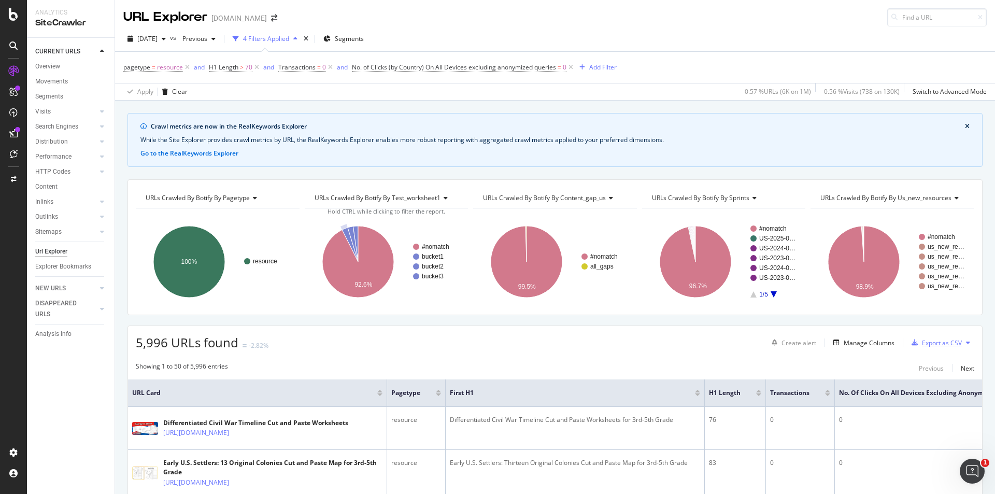
click at [935, 341] on div "Export as CSV" at bounding box center [942, 342] width 40 height 9
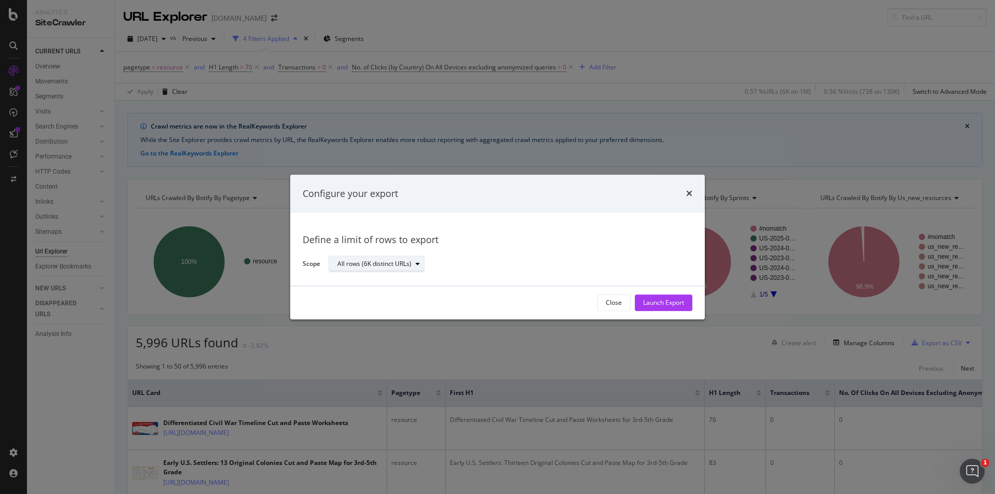
click at [408, 262] on div "All rows (6K distinct URLs)" at bounding box center [374, 264] width 74 height 6
click at [665, 303] on div "Launch Export" at bounding box center [663, 302] width 41 height 9
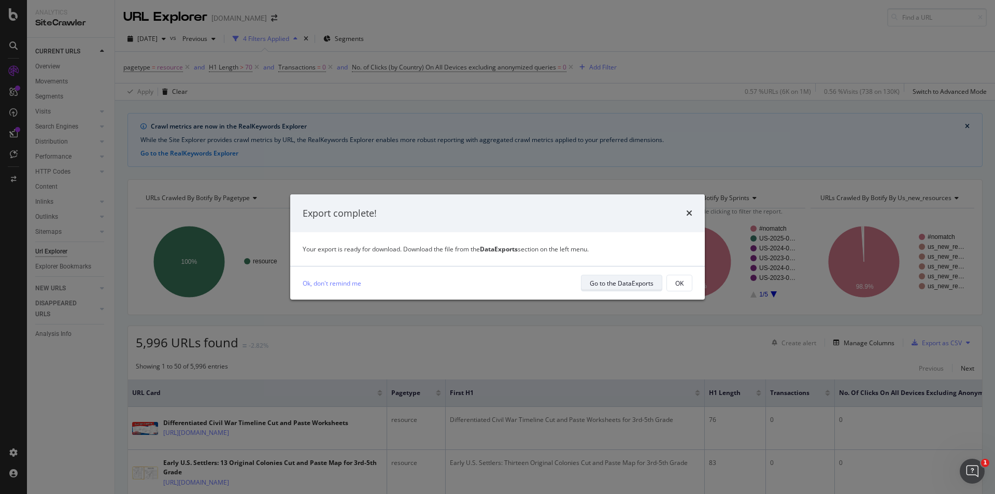
click at [627, 284] on div "Go to the DataExports" at bounding box center [622, 283] width 64 height 9
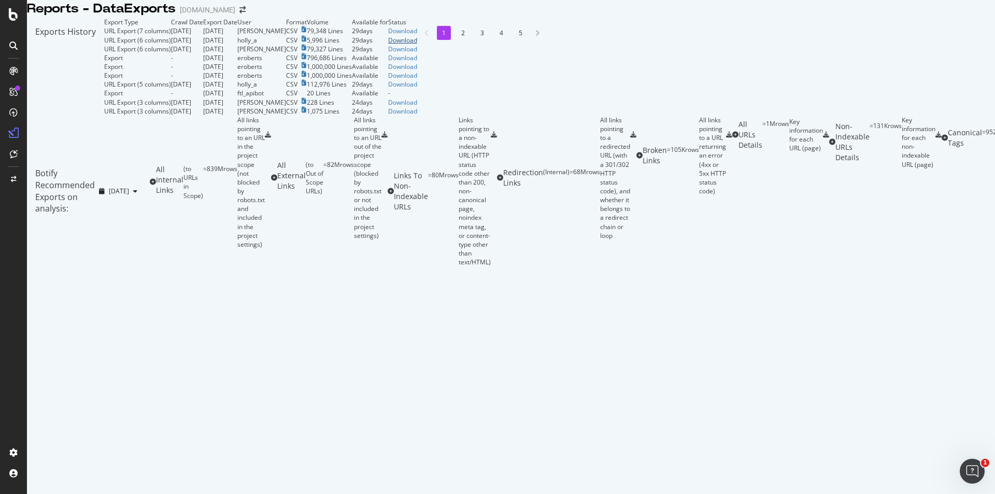
click at [417, 45] on div "Download" at bounding box center [402, 40] width 29 height 9
click at [104, 35] on div "URL Export (7 columns)" at bounding box center [137, 30] width 67 height 9
click at [417, 35] on div "Download" at bounding box center [402, 30] width 29 height 9
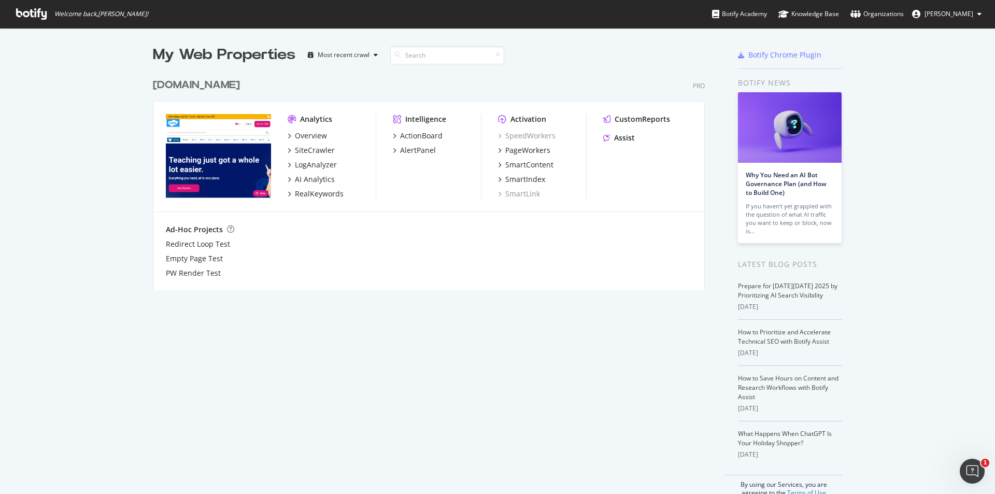
click at [224, 102] on div "Analytics Overview SiteCrawler LogAnalyzer AI Analytics RealKeywords Intelligen…" at bounding box center [428, 157] width 551 height 110
click at [299, 138] on div "Overview" at bounding box center [311, 136] width 32 height 10
